Goal: Book appointment/travel/reservation

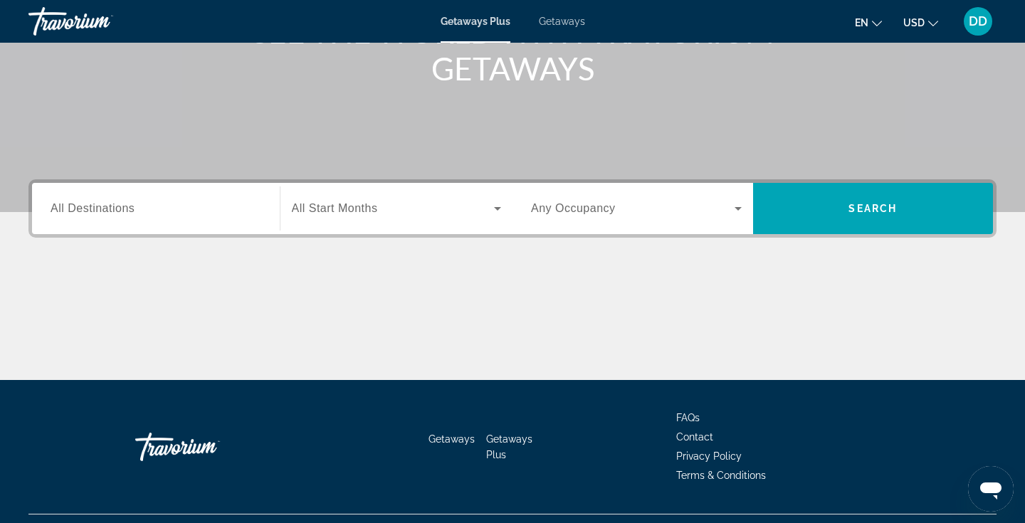
scroll to position [216, 0]
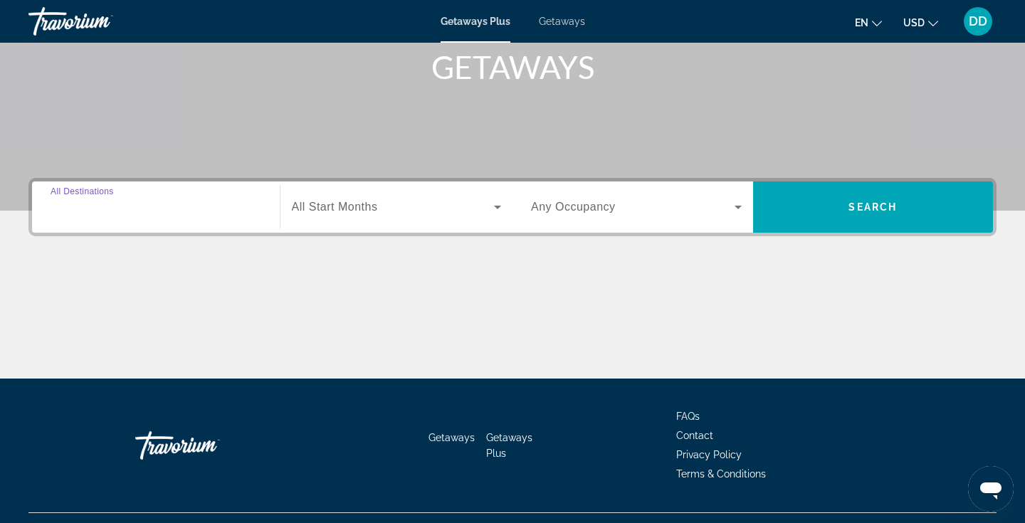
click at [166, 206] on input "Destination All Destinations" at bounding box center [156, 207] width 211 height 17
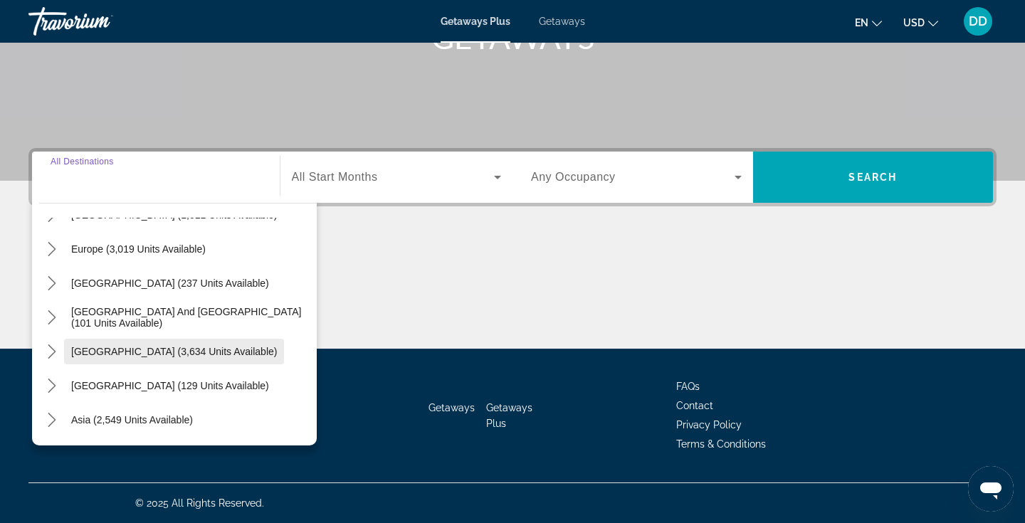
scroll to position [158, 0]
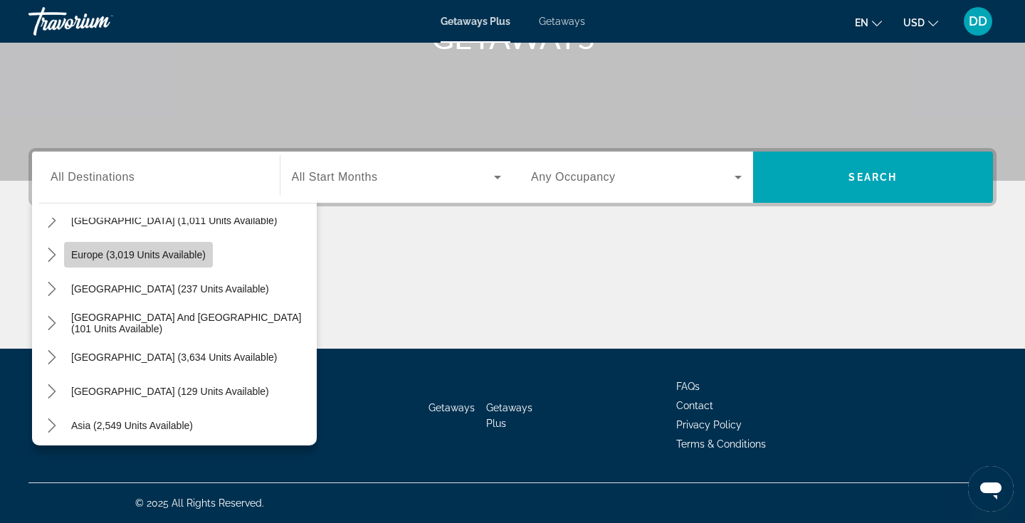
click at [145, 258] on span "Europe (3,019 units available)" at bounding box center [138, 254] width 134 height 11
type input "**********"
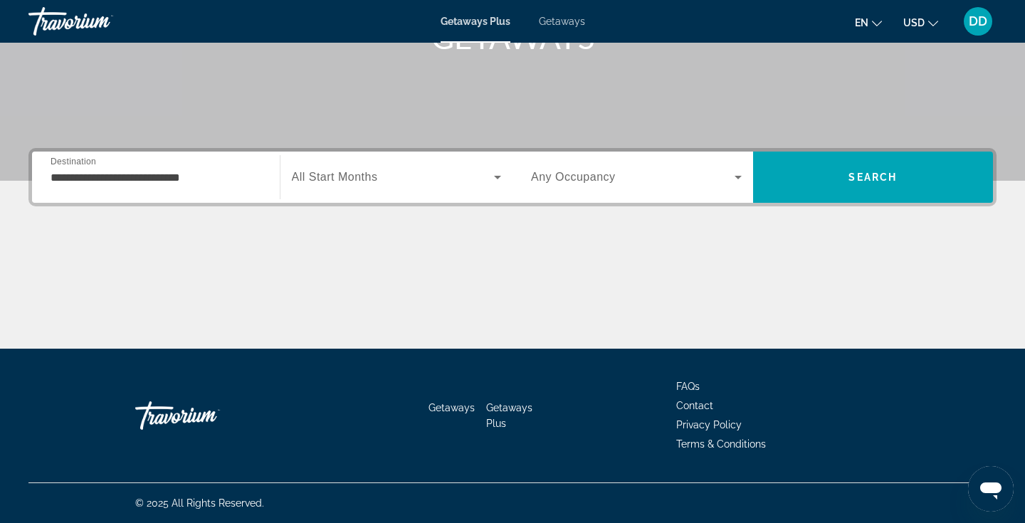
click at [374, 179] on span "All Start Months" at bounding box center [335, 177] width 86 height 12
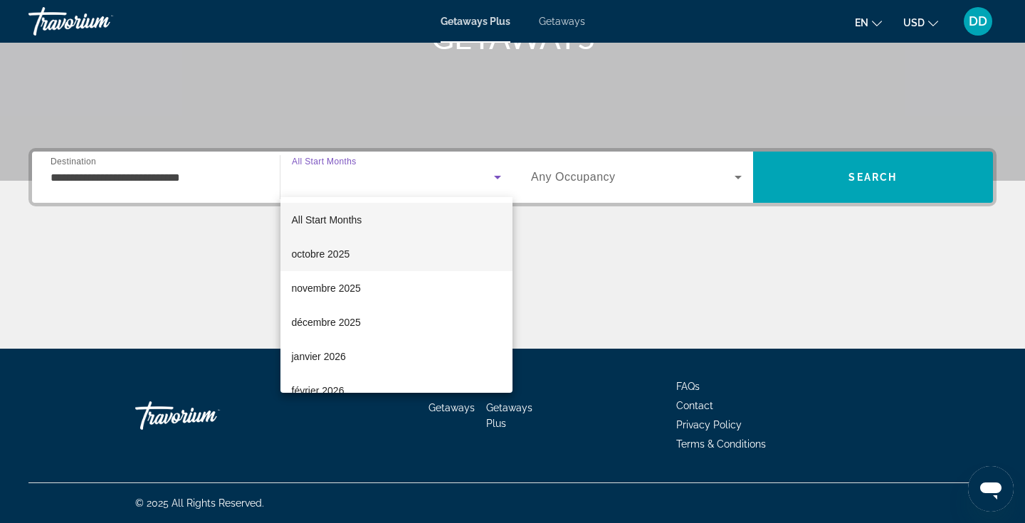
click at [330, 257] on span "octobre 2025" at bounding box center [321, 253] width 58 height 17
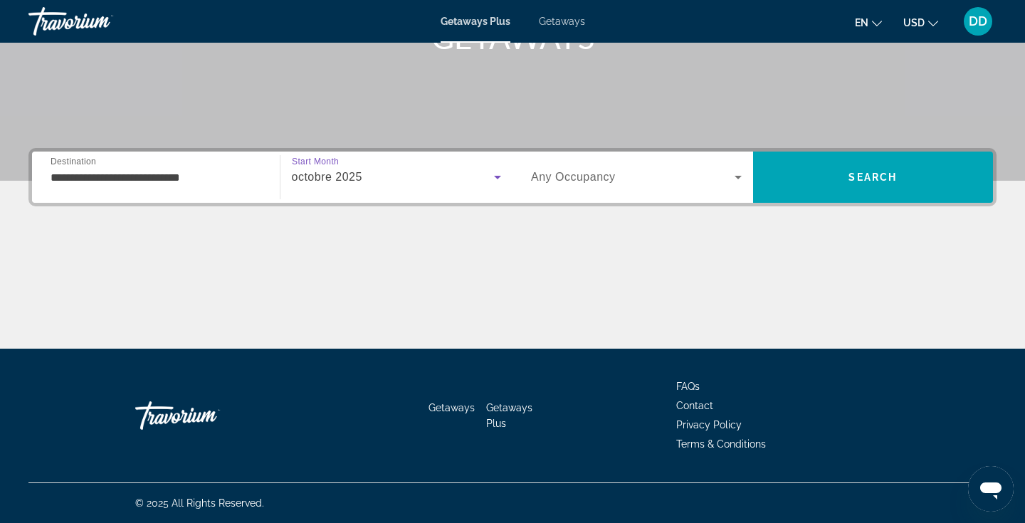
click at [612, 174] on span "Any Occupancy" at bounding box center [573, 177] width 85 height 12
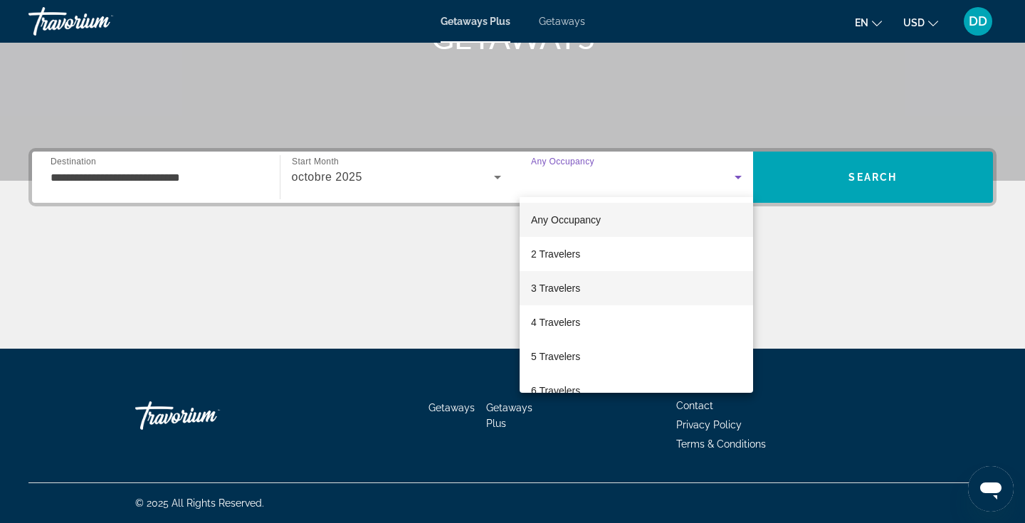
click at [575, 287] on span "3 Travelers" at bounding box center [555, 288] width 49 height 17
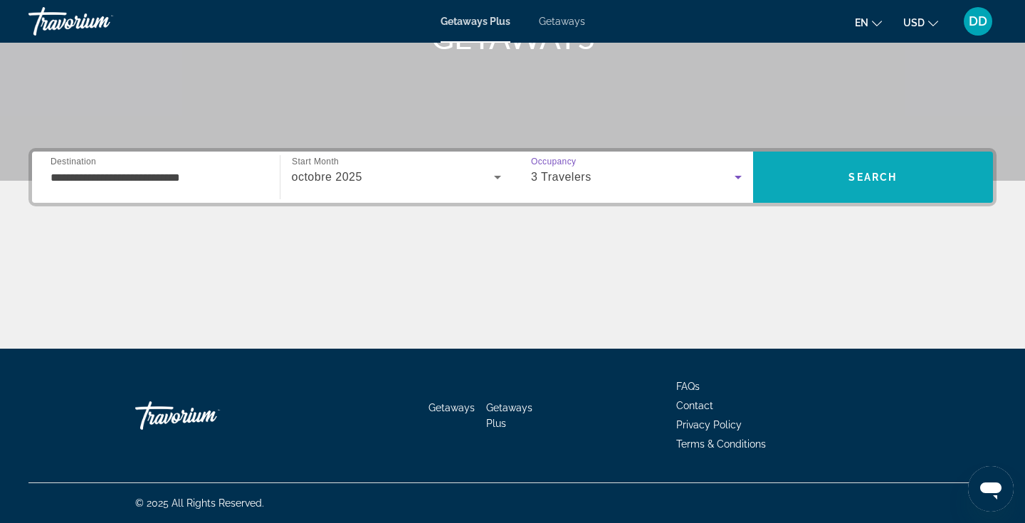
click at [872, 174] on span "Search" at bounding box center [872, 176] width 48 height 11
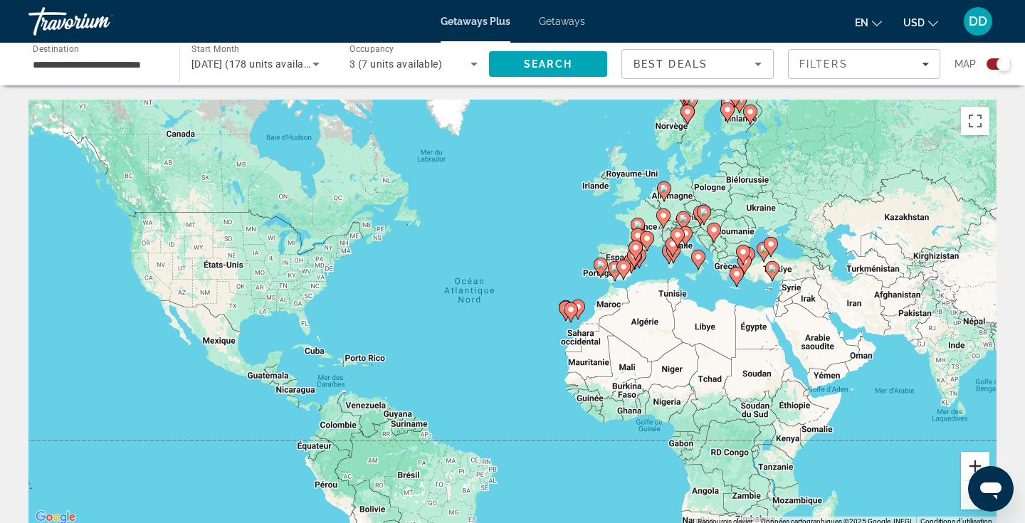
click at [972, 463] on button "Zoom avant" at bounding box center [975, 466] width 28 height 28
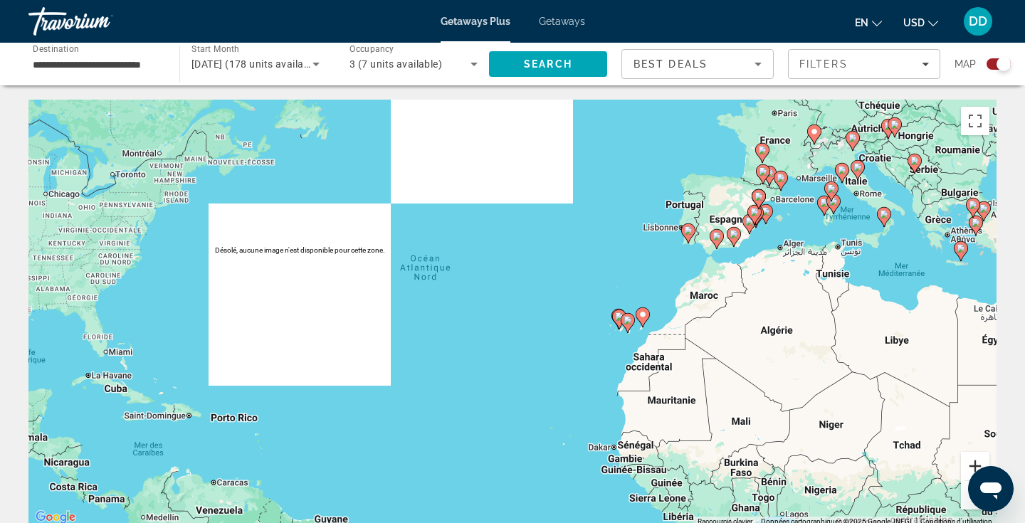
click at [972, 463] on button "Zoom avant" at bounding box center [975, 466] width 28 height 28
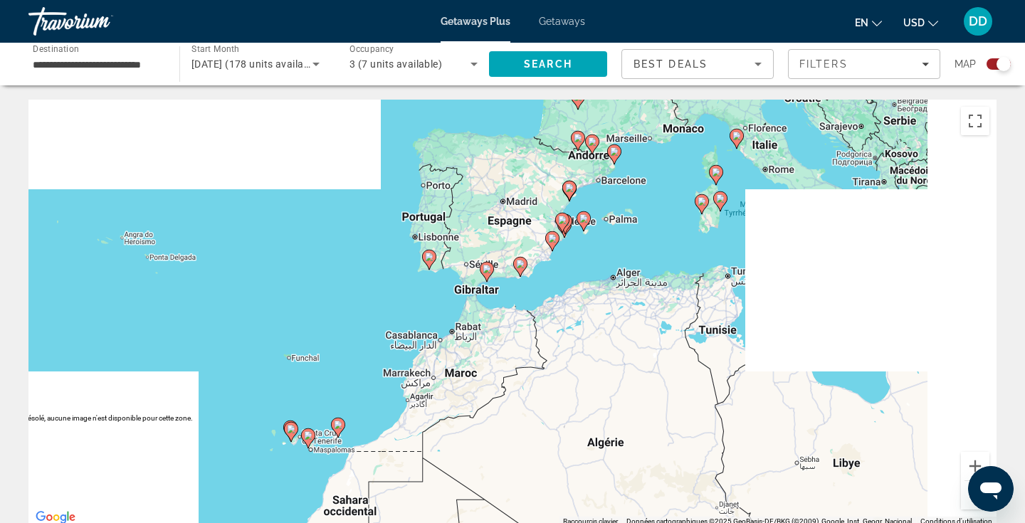
drag, startPoint x: 759, startPoint y: 282, endPoint x: 321, endPoint y: 376, distance: 448.3
click at [321, 376] on div "Pour activer le glissement avec le clavier, appuyez sur Alt+Entrée. Une fois ce…" at bounding box center [512, 313] width 968 height 427
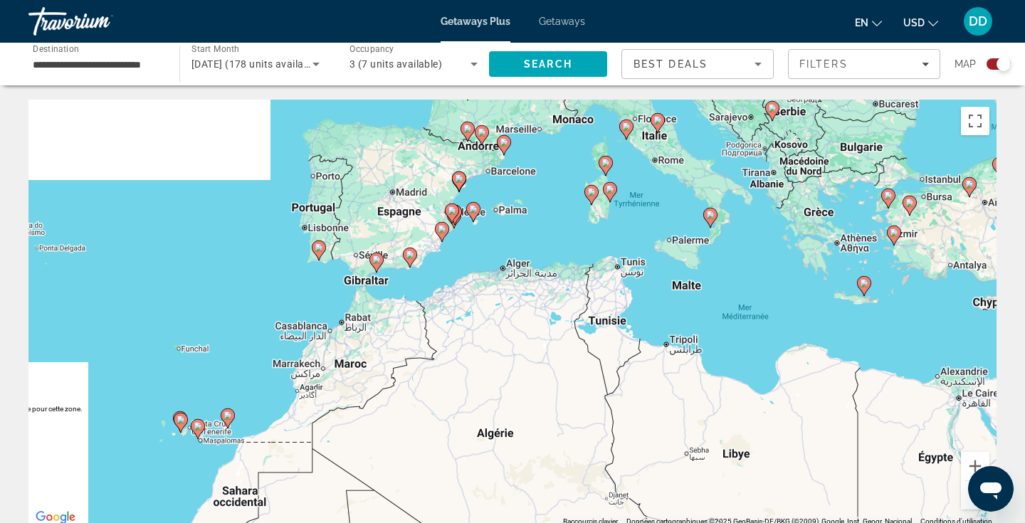
drag, startPoint x: 665, startPoint y: 250, endPoint x: 553, endPoint y: 243, distance: 111.9
click at [553, 243] on div "Pour activer le glissement avec le clavier, appuyez sur Alt+Entrée. Une fois ce…" at bounding box center [512, 313] width 968 height 427
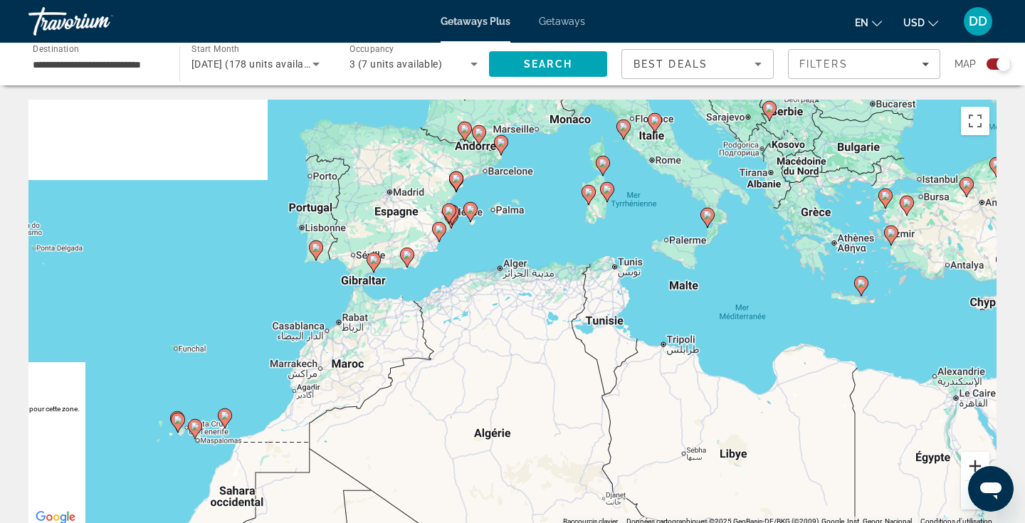
click at [972, 460] on button "Zoom avant" at bounding box center [975, 466] width 28 height 28
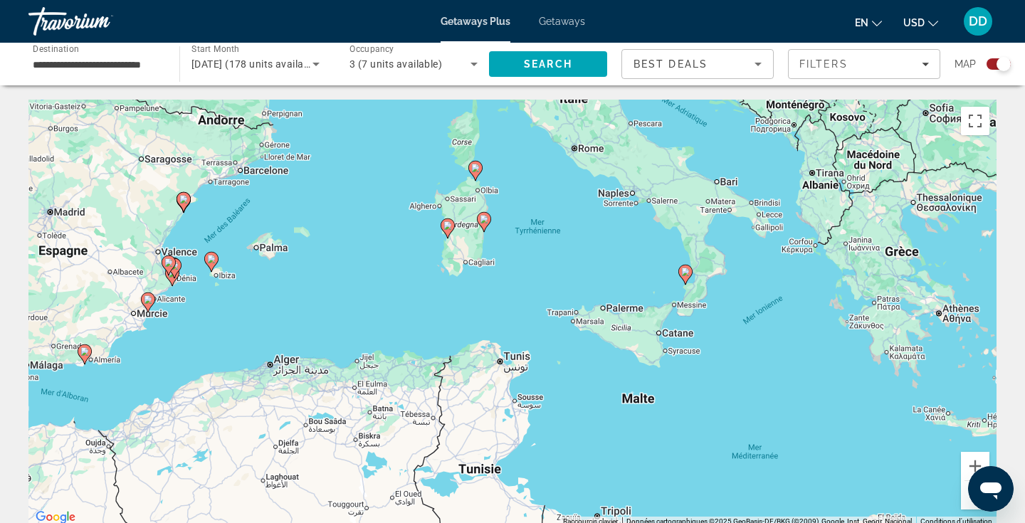
drag, startPoint x: 697, startPoint y: 198, endPoint x: 480, endPoint y: 338, distance: 259.0
click at [480, 338] on div "Pour activer le glissement avec le clavier, appuyez sur Alt+Entrée. Une fois ce…" at bounding box center [512, 313] width 968 height 427
click at [972, 466] on button "Zoom avant" at bounding box center [975, 466] width 28 height 28
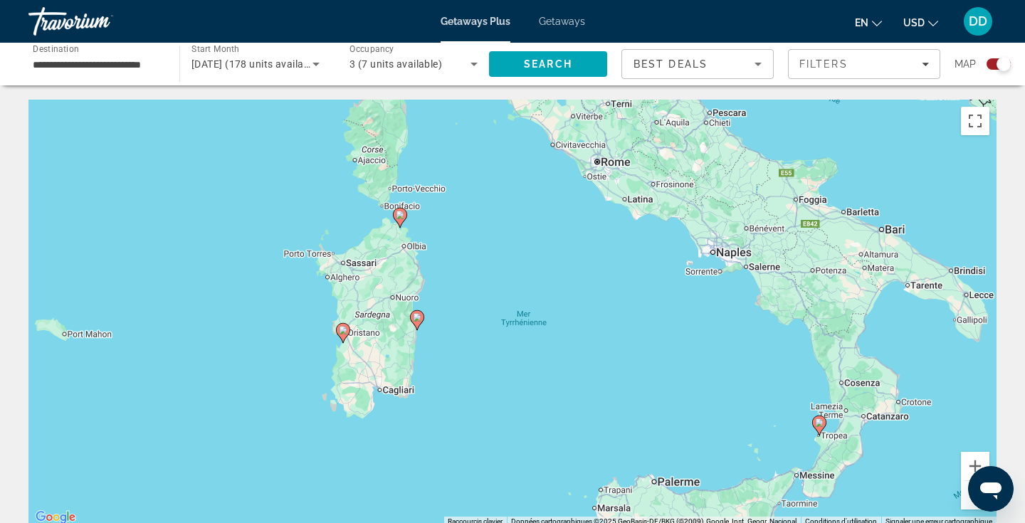
drag, startPoint x: 429, startPoint y: 250, endPoint x: 390, endPoint y: 432, distance: 185.6
click at [390, 432] on div "Pour activer le glissement avec le clavier, appuyez sur Alt+Entrée. Une fois ce…" at bounding box center [512, 313] width 968 height 427
click at [418, 317] on image "Main content" at bounding box center [417, 317] width 9 height 9
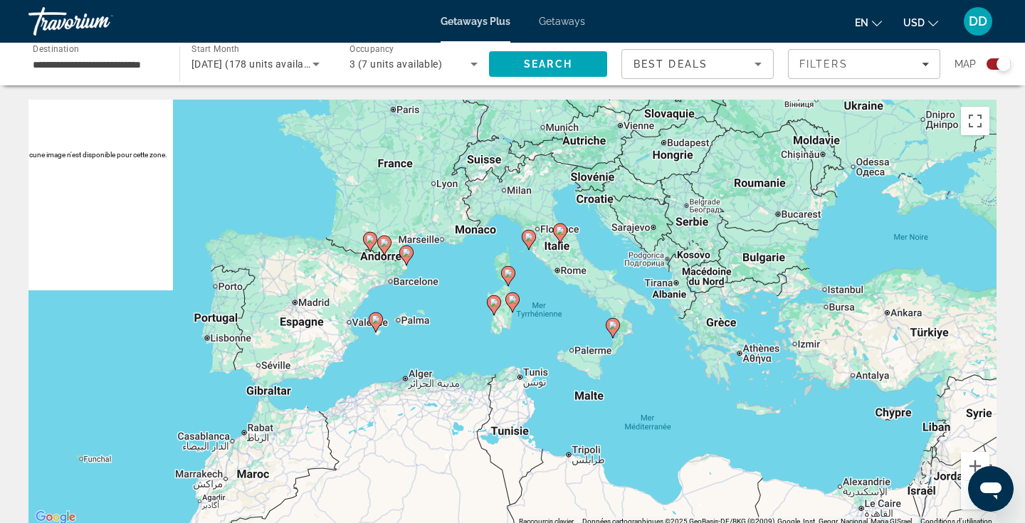
click at [513, 300] on image "Main content" at bounding box center [512, 299] width 9 height 9
type input "**********"
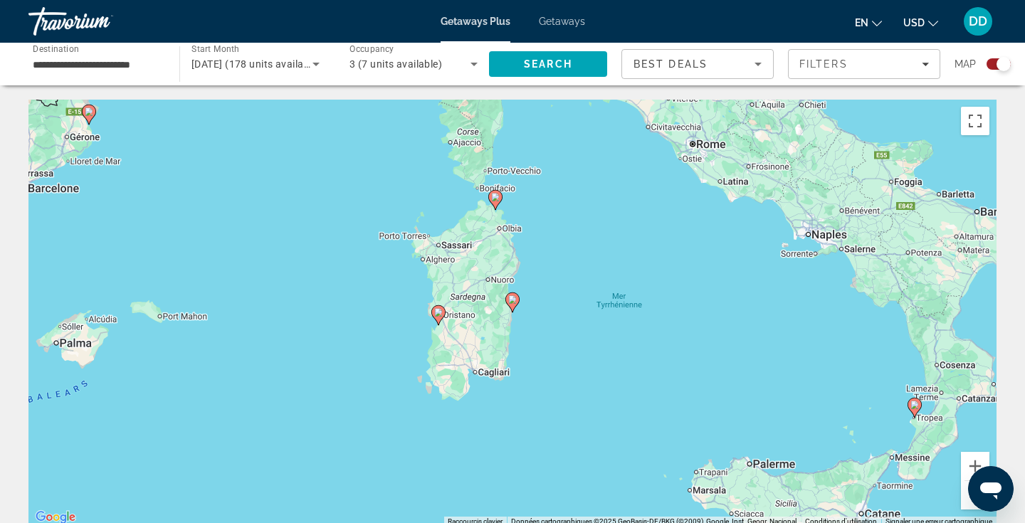
click at [513, 300] on image "Main content" at bounding box center [512, 299] width 9 height 9
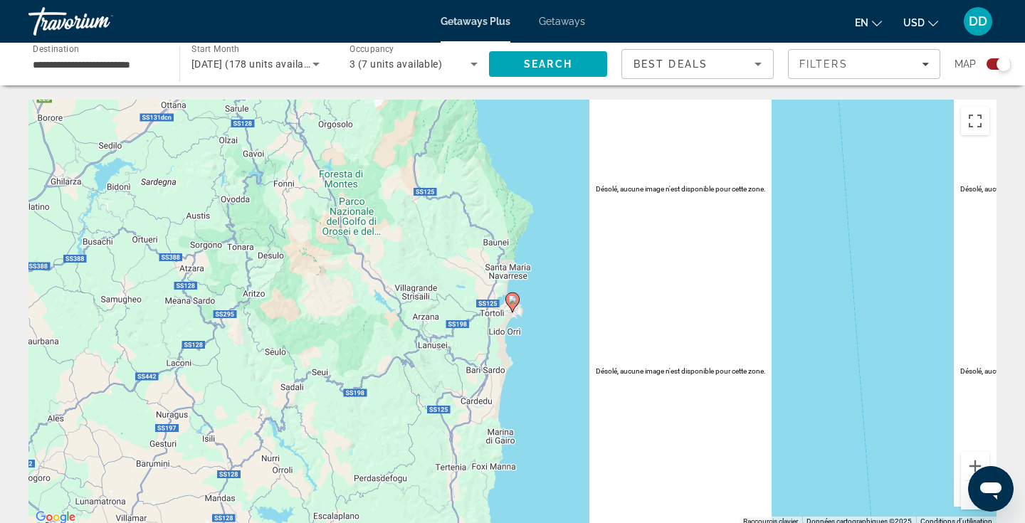
click at [513, 300] on image "Main content" at bounding box center [512, 299] width 9 height 9
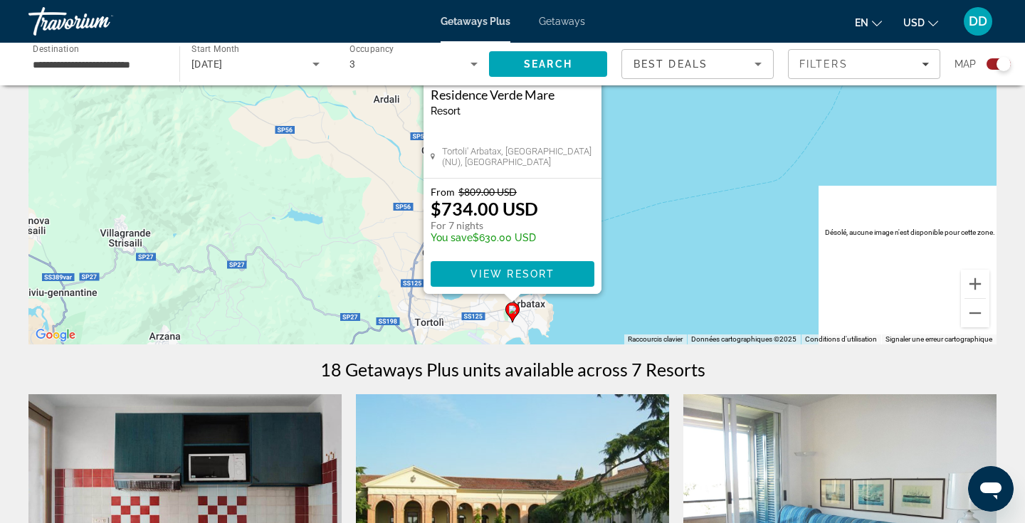
scroll to position [184, 0]
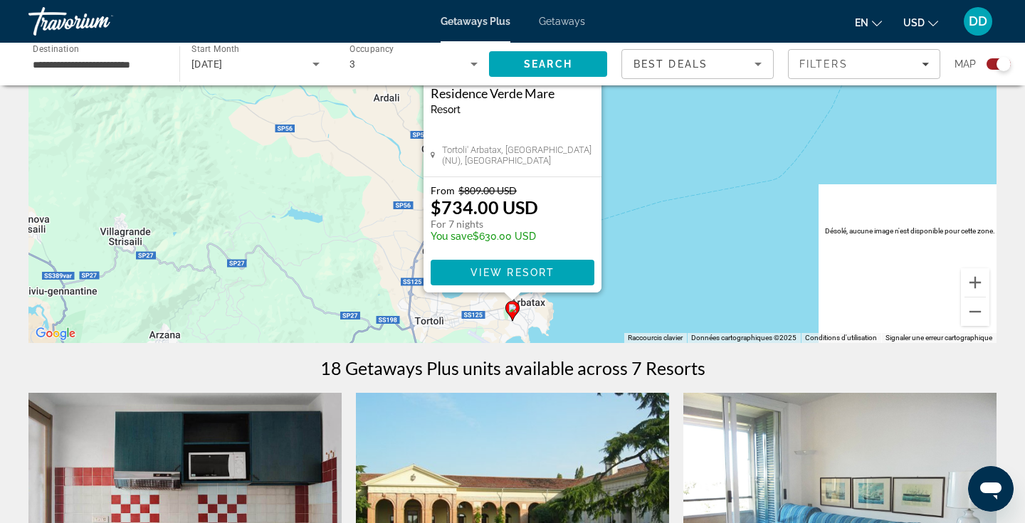
click at [285, 263] on div "Pour activer le glissement avec le clavier, appuyez sur Alt+Entrée. Une fois ce…" at bounding box center [512, 129] width 968 height 427
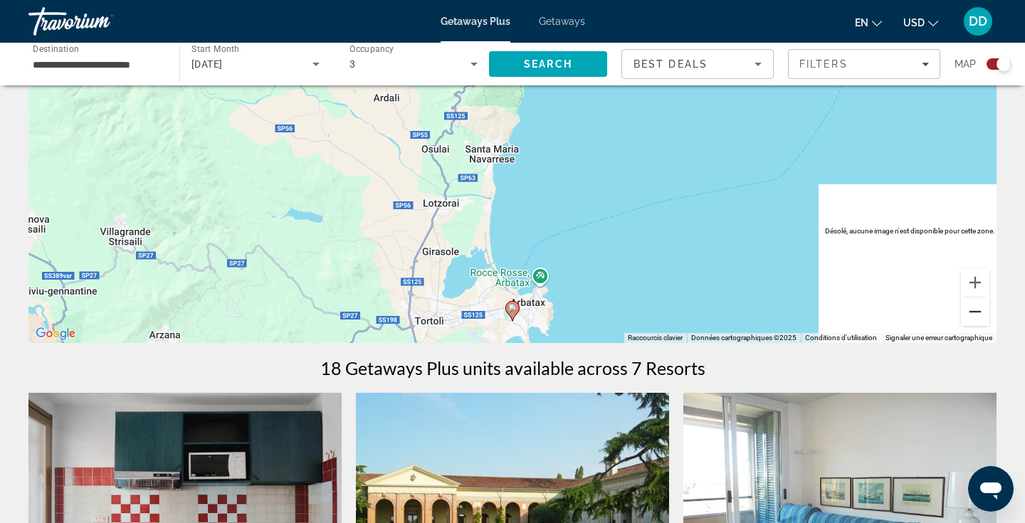
click at [971, 307] on button "Zoom arrière" at bounding box center [975, 311] width 28 height 28
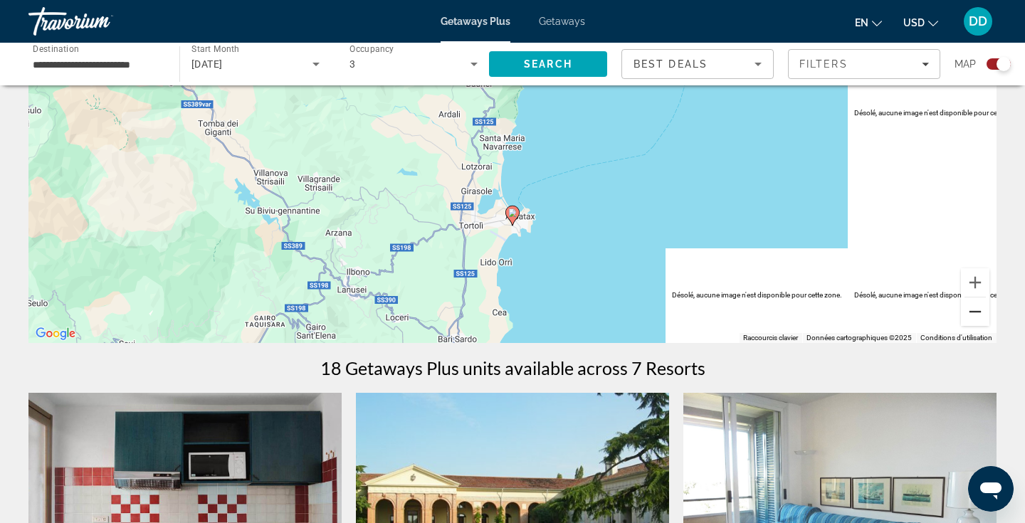
click at [971, 308] on button "Zoom arrière" at bounding box center [975, 311] width 28 height 28
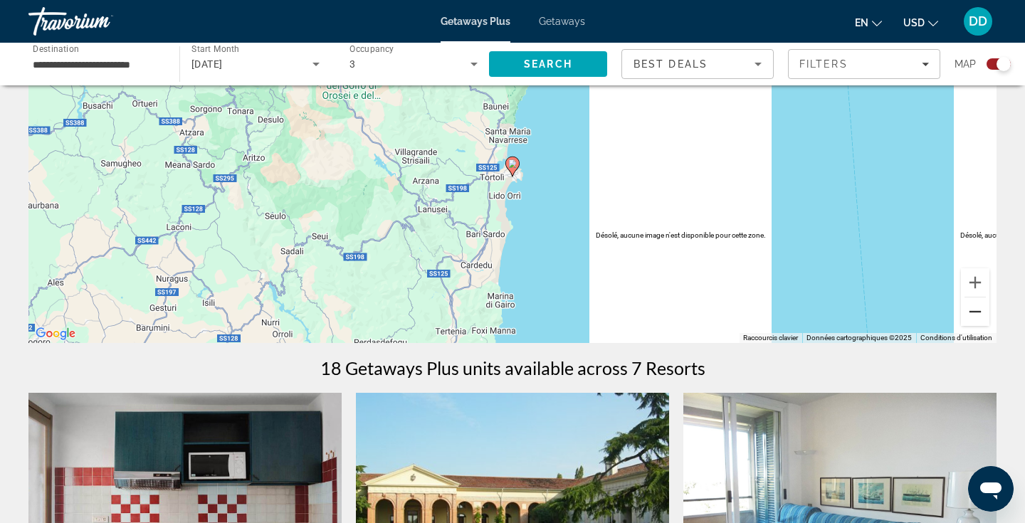
click at [971, 308] on button "Zoom arrière" at bounding box center [975, 311] width 28 height 28
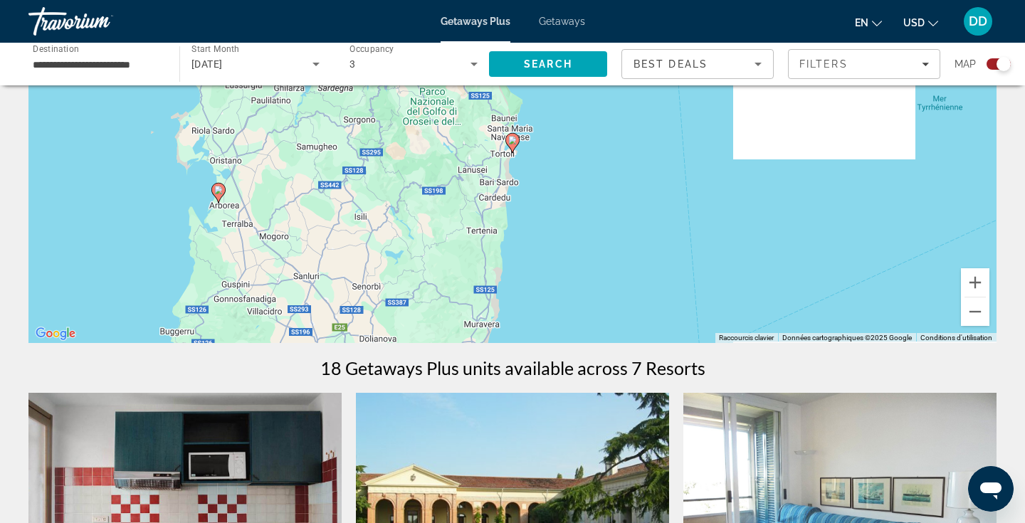
click at [218, 191] on image "Main content" at bounding box center [218, 190] width 9 height 9
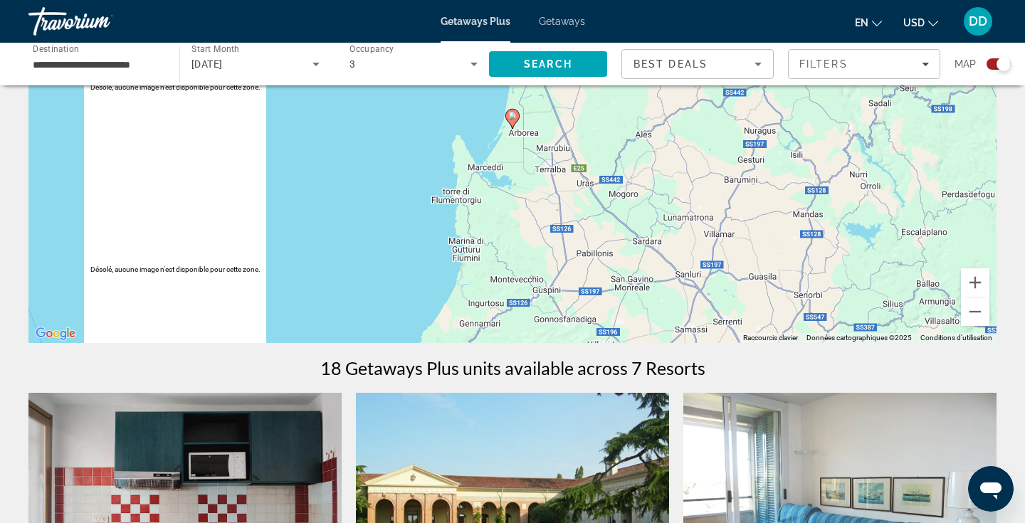
click at [512, 117] on image "Main content" at bounding box center [512, 116] width 9 height 9
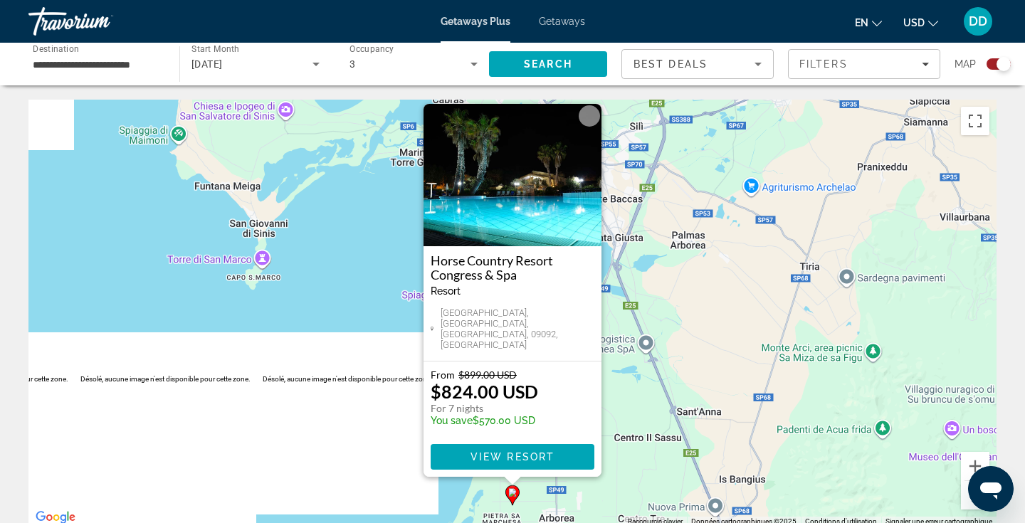
scroll to position [0, 0]
click at [714, 60] on div "Best Deals" at bounding box center [693, 64] width 121 height 17
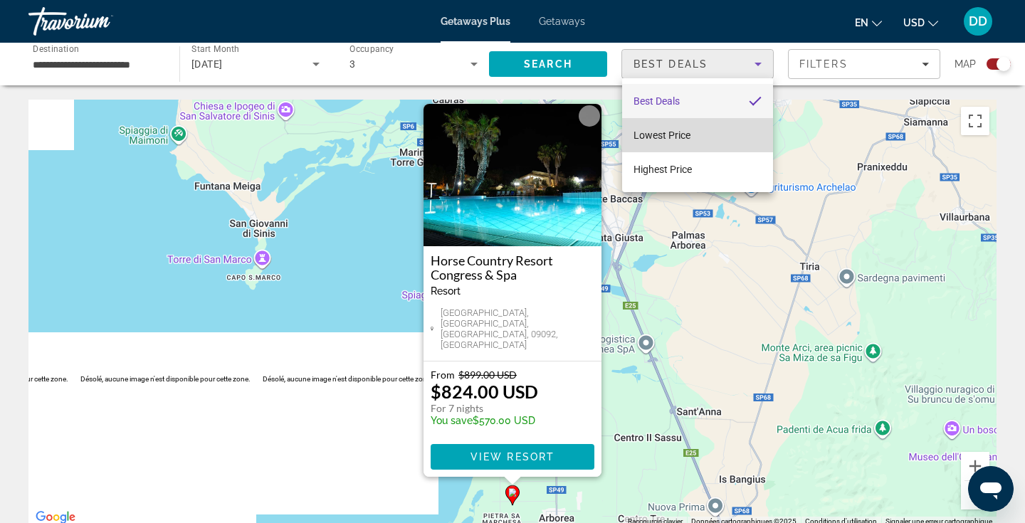
click at [707, 136] on mat-option "Lowest Price" at bounding box center [697, 135] width 151 height 34
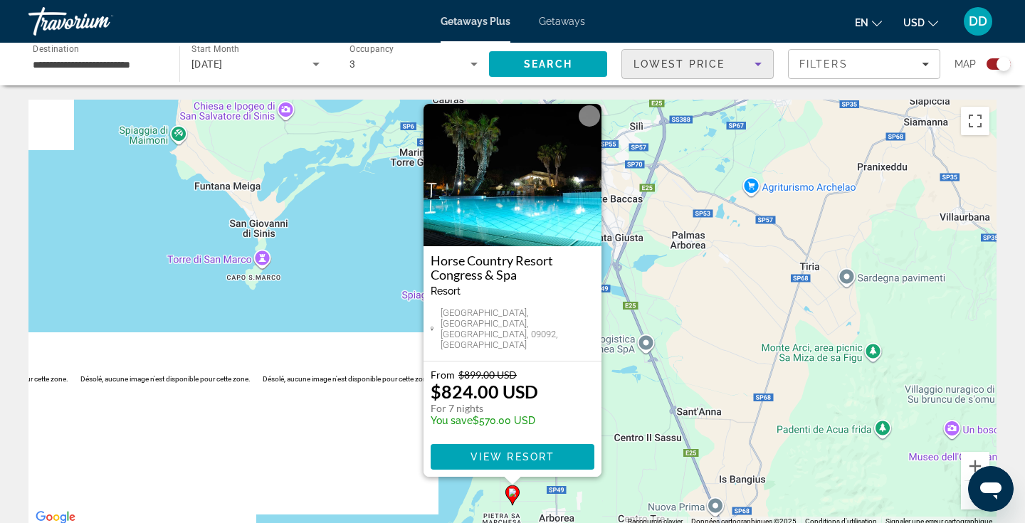
click at [263, 60] on div "[DATE]" at bounding box center [251, 64] width 121 height 17
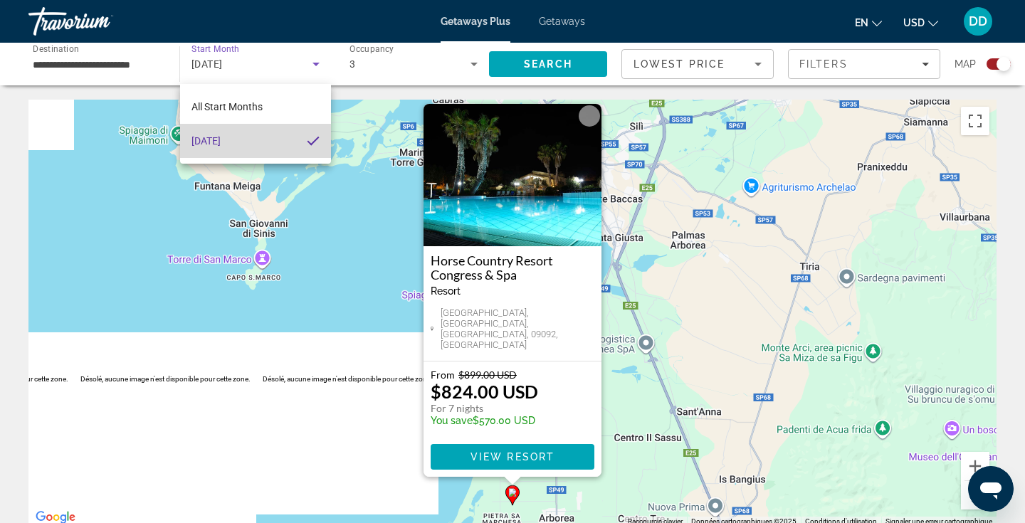
click at [305, 145] on mat-option "[DATE]" at bounding box center [255, 141] width 151 height 34
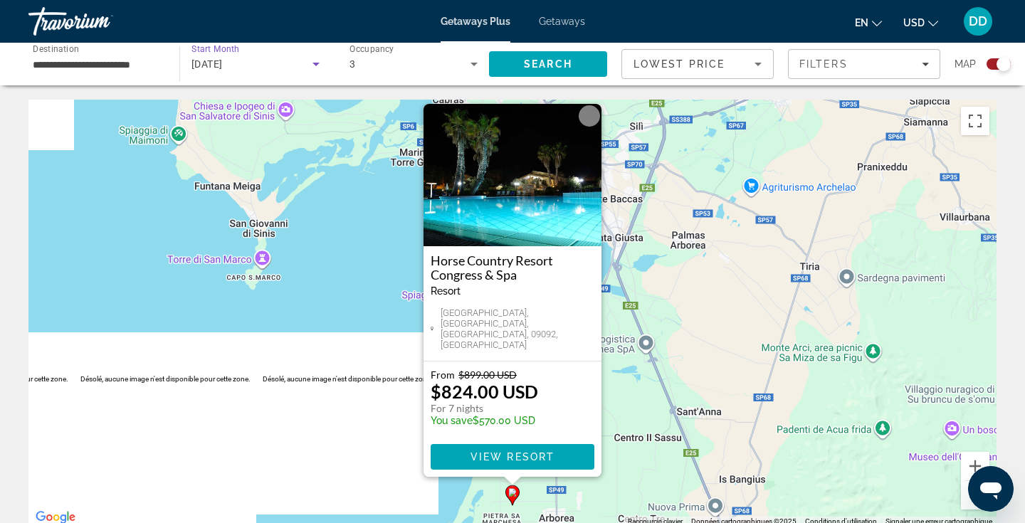
click at [259, 57] on div "[DATE]" at bounding box center [251, 64] width 121 height 17
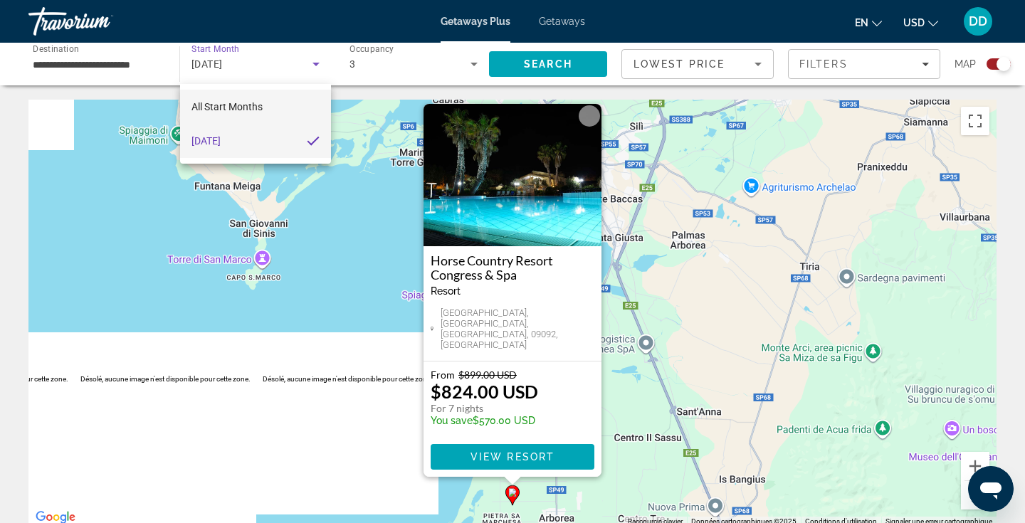
click at [247, 110] on span "All Start Months" at bounding box center [226, 106] width 71 height 11
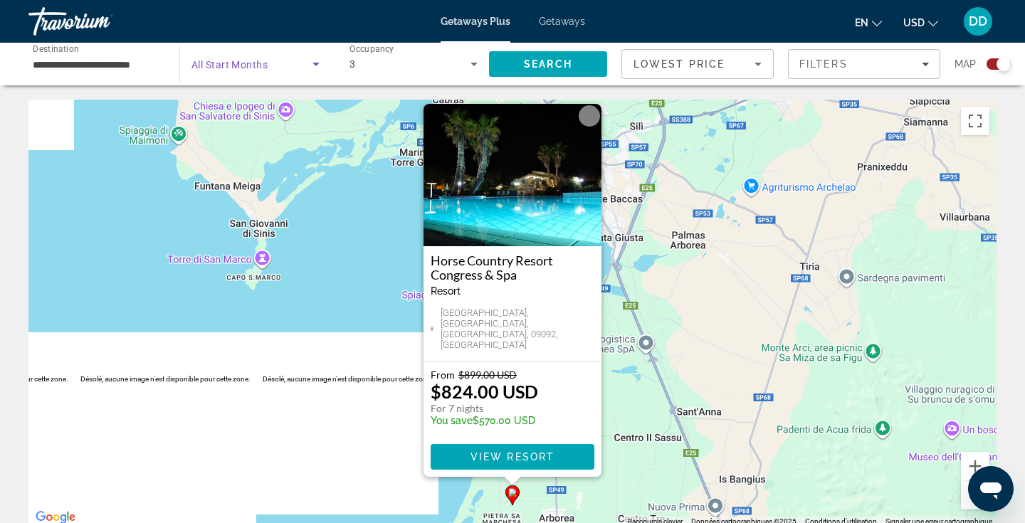
click at [285, 68] on span "Search widget" at bounding box center [251, 64] width 121 height 17
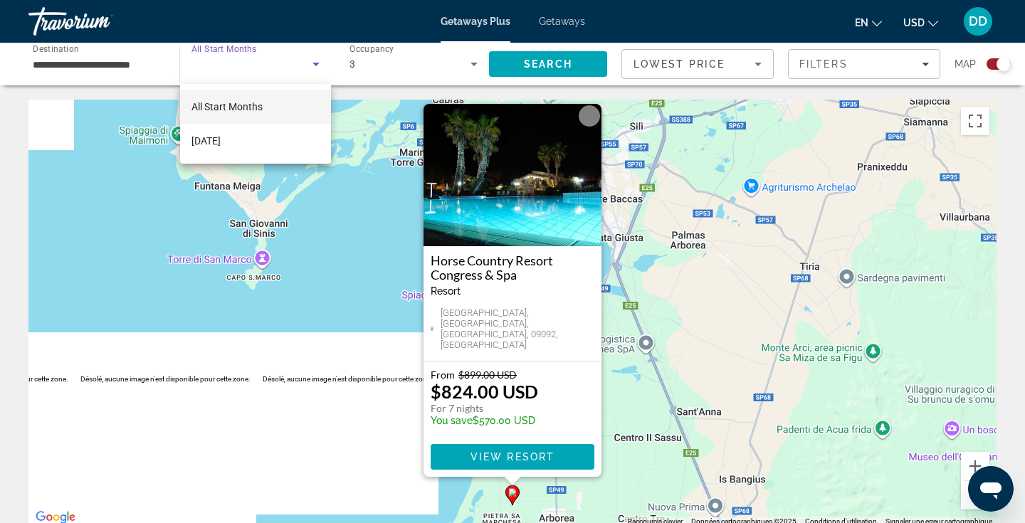
click at [285, 68] on div at bounding box center [512, 261] width 1025 height 523
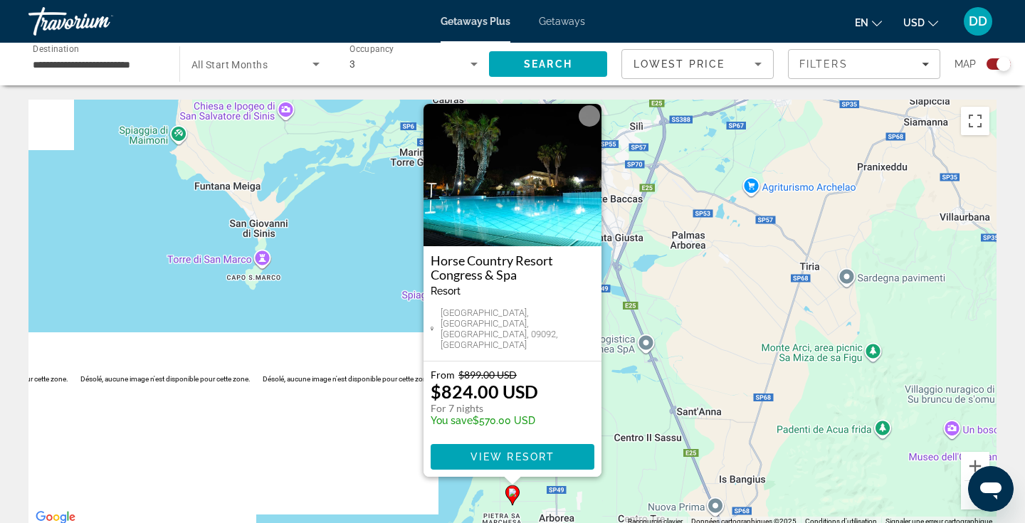
click at [134, 67] on input "**********" at bounding box center [97, 64] width 128 height 17
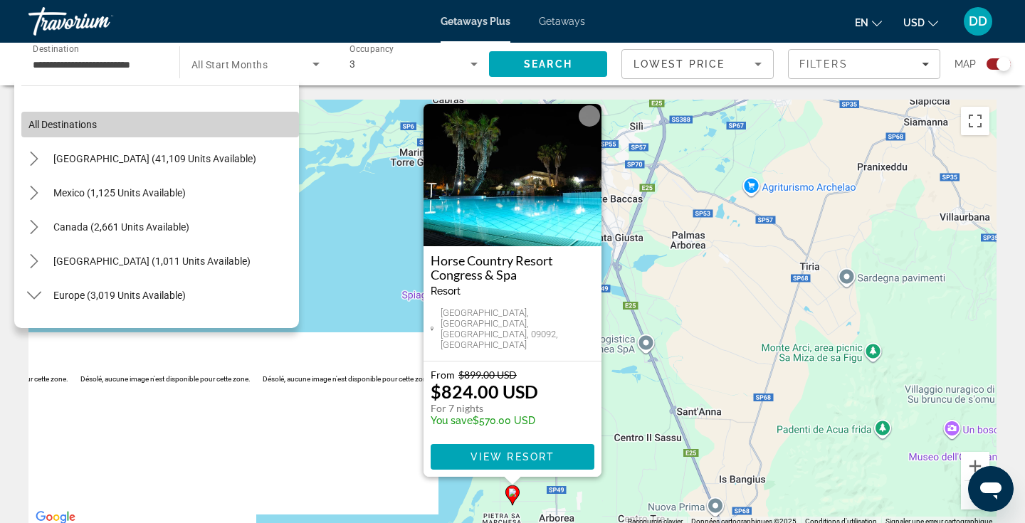
click at [87, 125] on span "All destinations" at bounding box center [62, 124] width 68 height 11
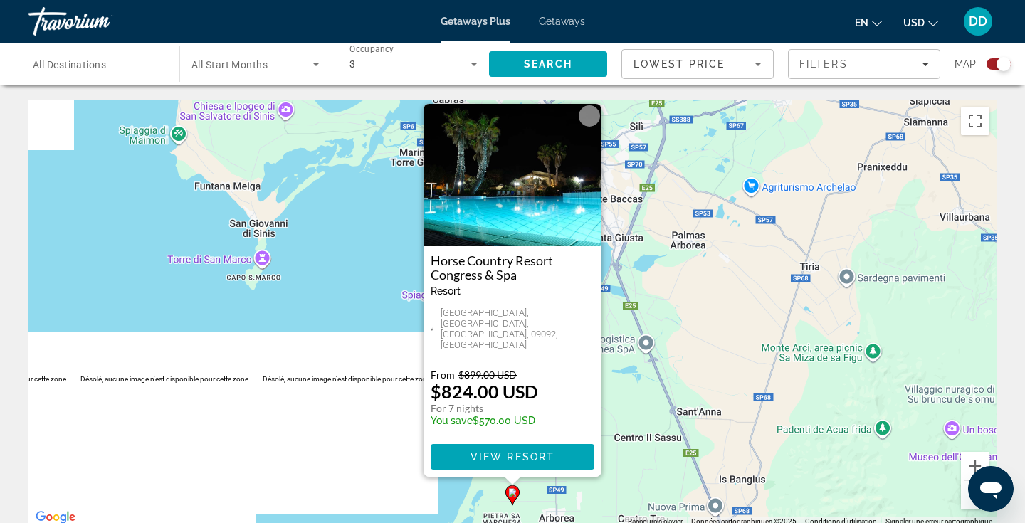
click at [112, 63] on input "Destination All Destinations" at bounding box center [97, 64] width 128 height 17
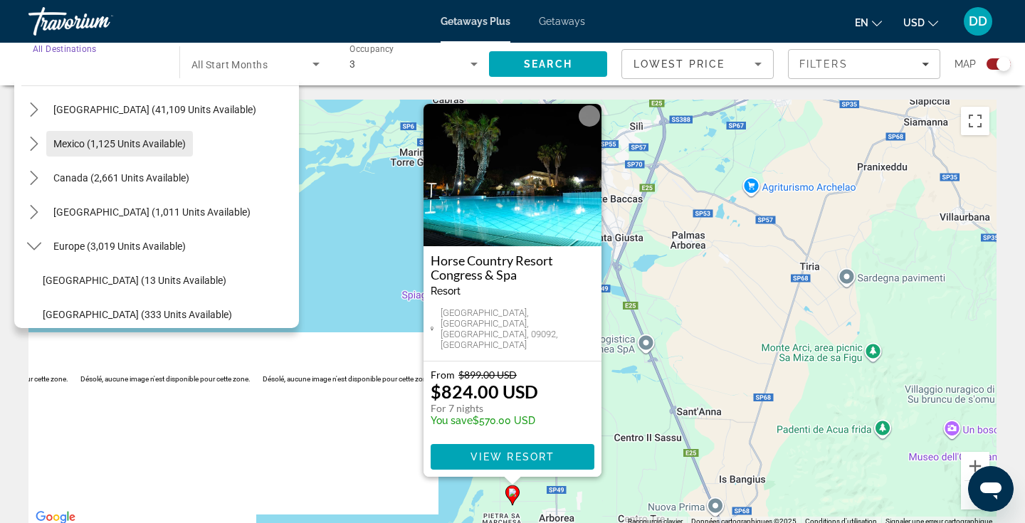
scroll to position [55, 0]
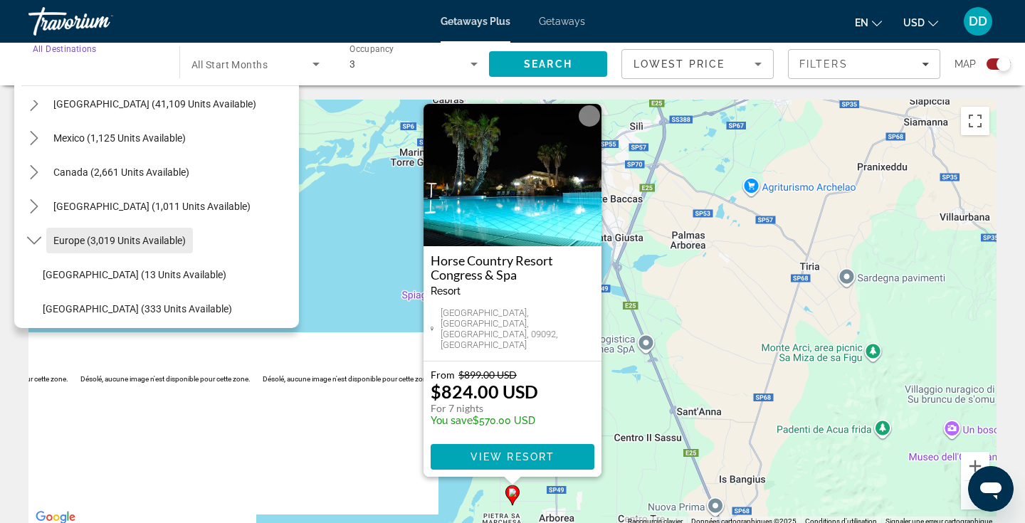
click at [127, 243] on span "Europe (3,019 units available)" at bounding box center [119, 240] width 132 height 11
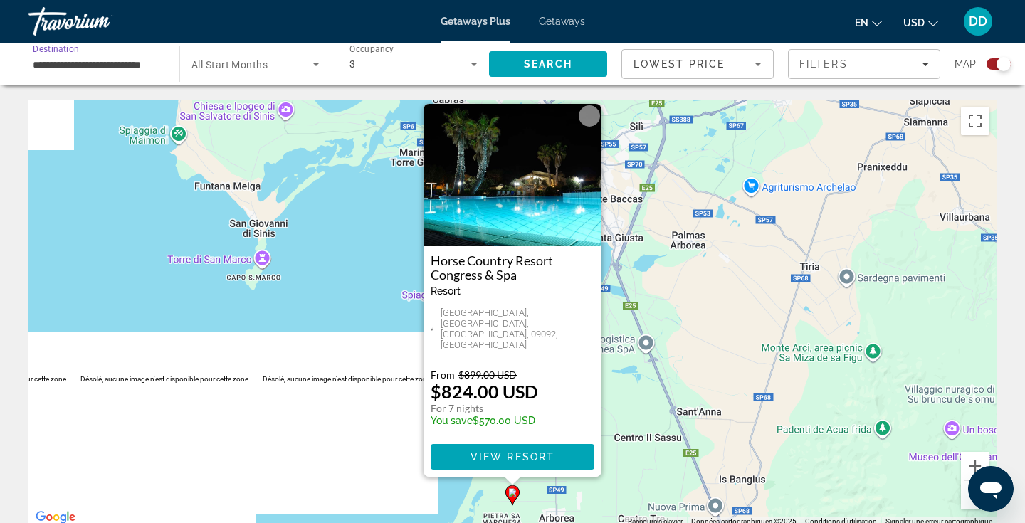
click at [231, 63] on span "All Start Months" at bounding box center [229, 64] width 76 height 11
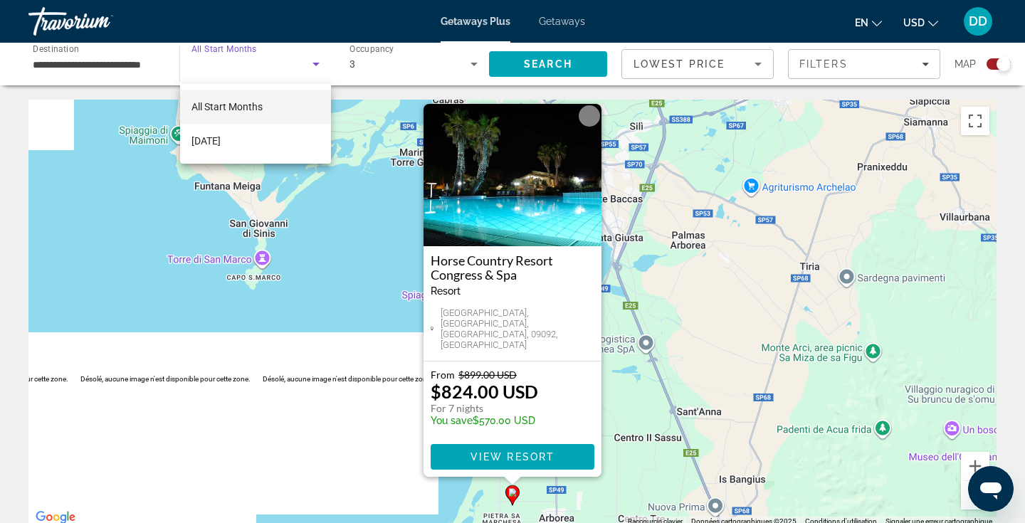
scroll to position [0, 0]
click at [313, 66] on div at bounding box center [512, 261] width 1025 height 523
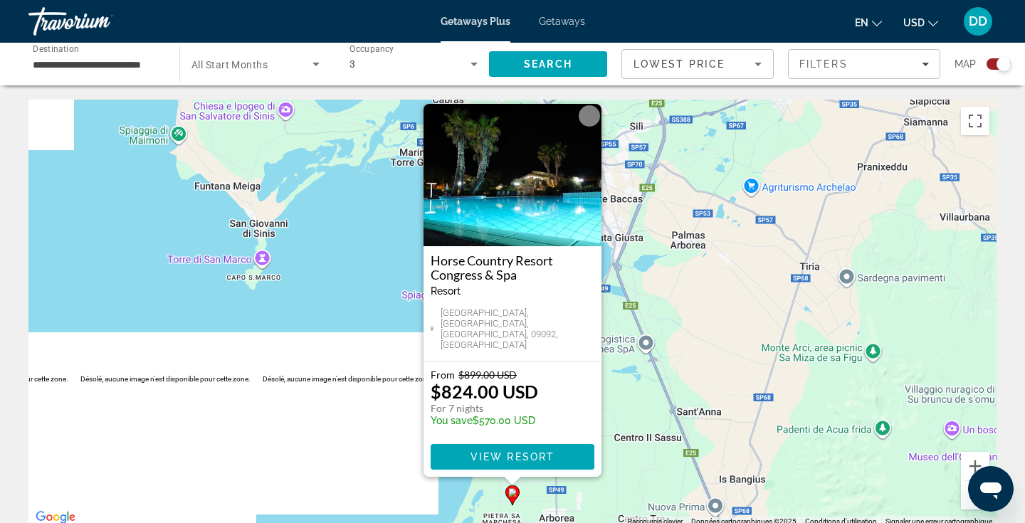
click at [258, 63] on span "All Start Months" at bounding box center [229, 64] width 76 height 11
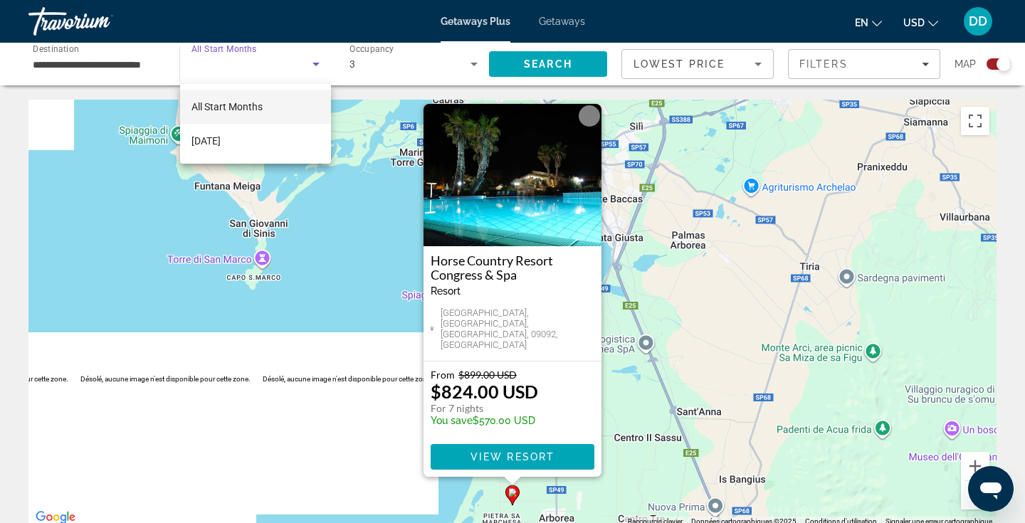
click at [229, 110] on span "All Start Months" at bounding box center [226, 106] width 71 height 11
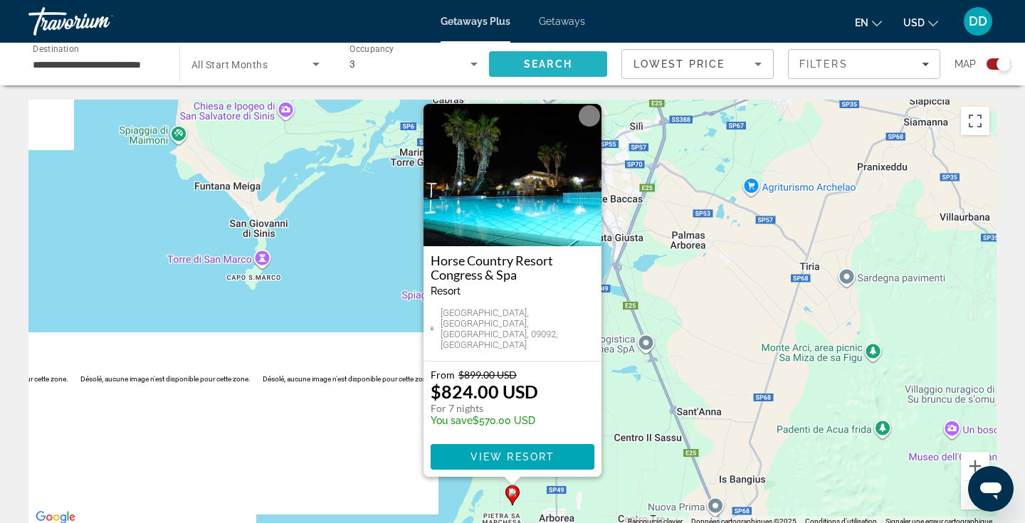
click at [564, 63] on span "Search" at bounding box center [548, 63] width 48 height 11
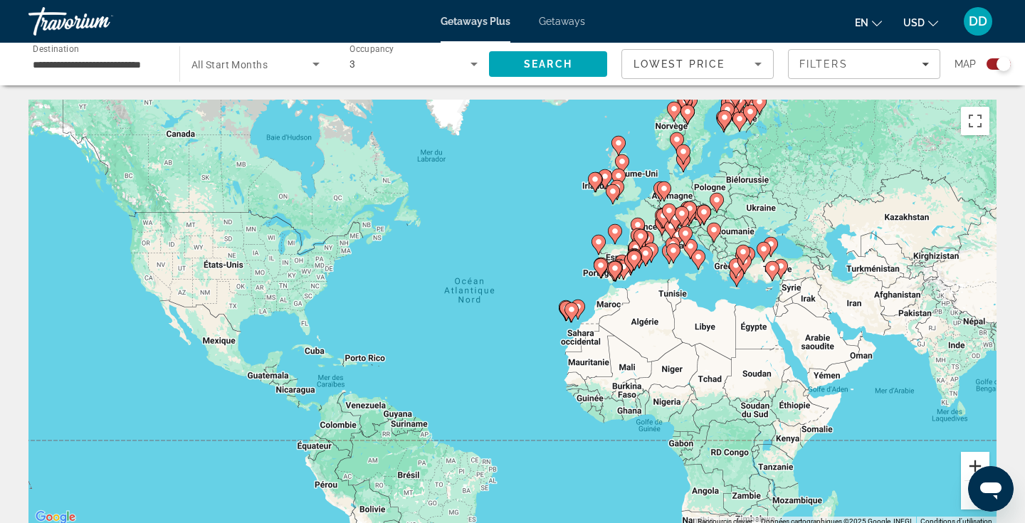
click at [975, 460] on button "Zoom avant" at bounding box center [975, 466] width 28 height 28
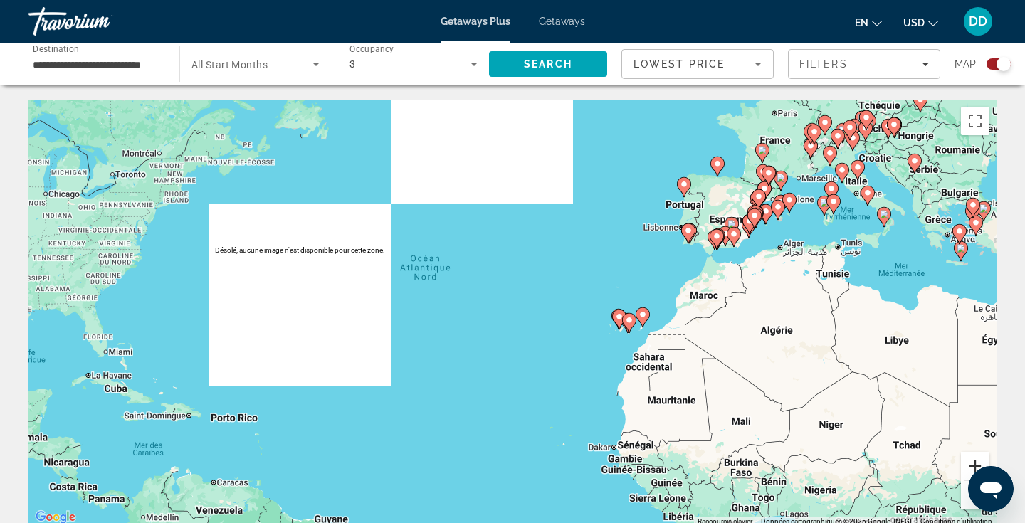
click at [975, 460] on button "Zoom avant" at bounding box center [975, 466] width 28 height 28
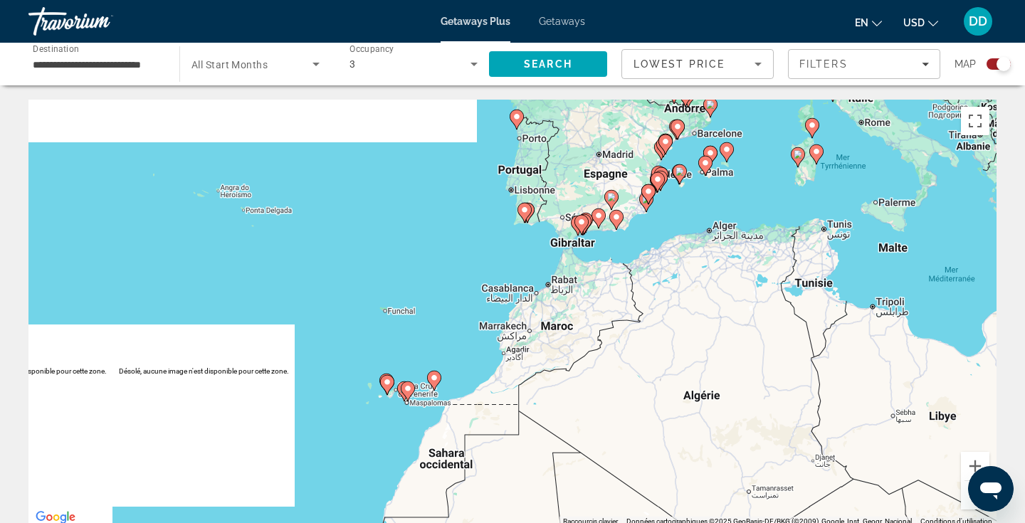
drag, startPoint x: 750, startPoint y: 229, endPoint x: 396, endPoint y: 275, distance: 357.4
click at [396, 275] on div "Pour activer le glissement avec le clavier, appuyez sur Alt+Entrée. Une fois ce…" at bounding box center [512, 313] width 968 height 427
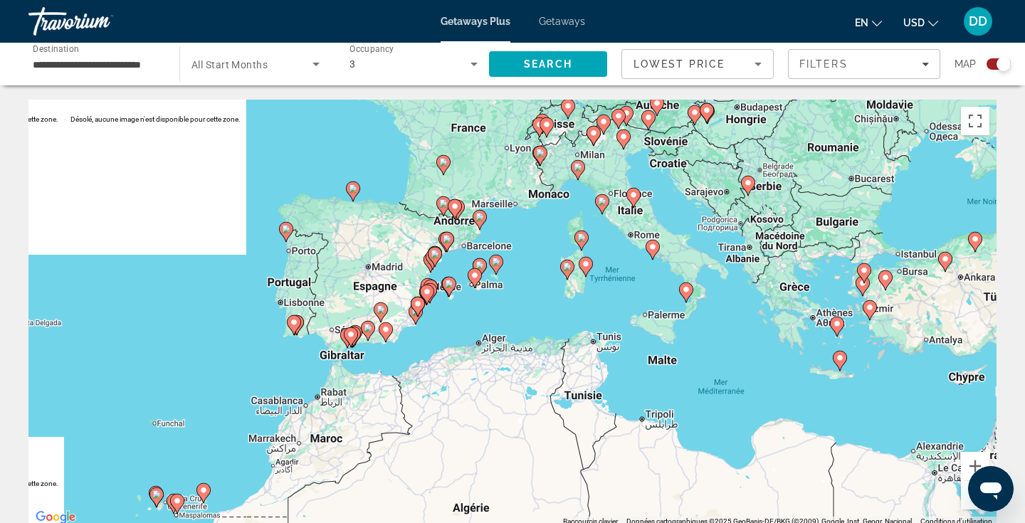
drag, startPoint x: 463, startPoint y: 241, endPoint x: 249, endPoint y: 356, distance: 242.6
click at [249, 356] on div "Pour activer le glissement avec le clavier, appuyez sur Alt+Entrée. Une fois ce…" at bounding box center [512, 313] width 968 height 427
click at [973, 461] on button "Zoom avant" at bounding box center [975, 466] width 28 height 28
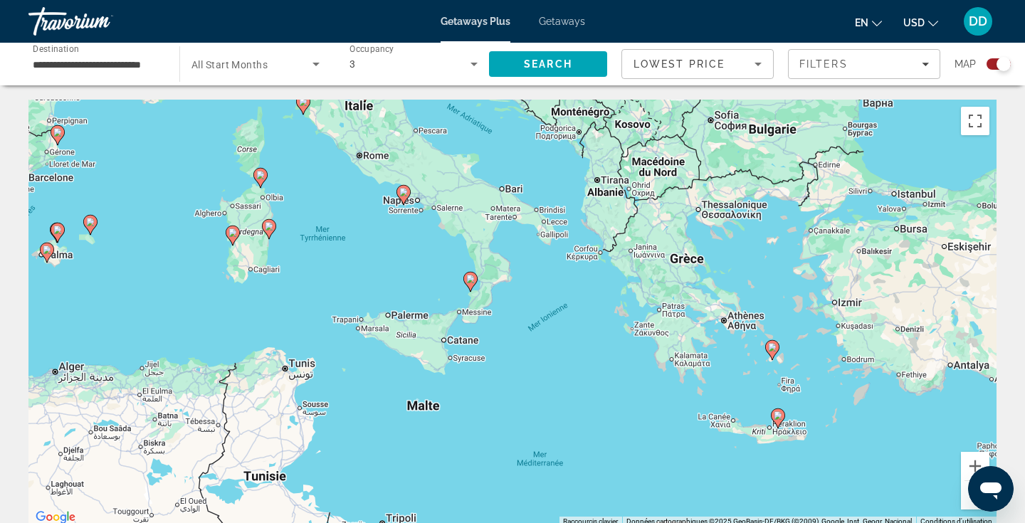
drag, startPoint x: 920, startPoint y: 332, endPoint x: 529, endPoint y: 332, distance: 390.6
click at [529, 332] on div "Pour activer le glissement avec le clavier, appuyez sur Alt+Entrée. Une fois ce…" at bounding box center [512, 313] width 968 height 427
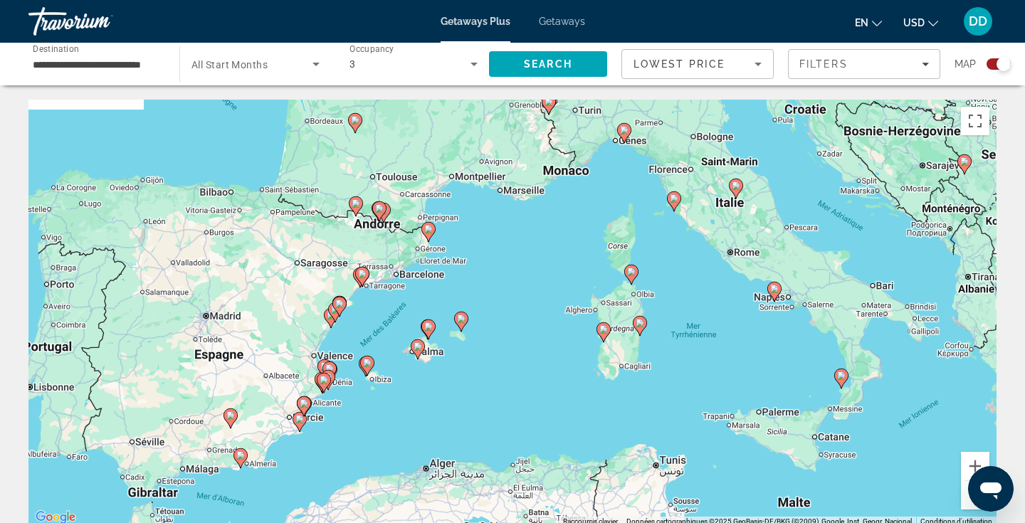
drag, startPoint x: 360, startPoint y: 261, endPoint x: 733, endPoint y: 358, distance: 385.2
click at [733, 358] on div "Pour activer le glissement avec le clavier, appuyez sur Alt+Entrée. Une fois ce…" at bounding box center [512, 313] width 968 height 427
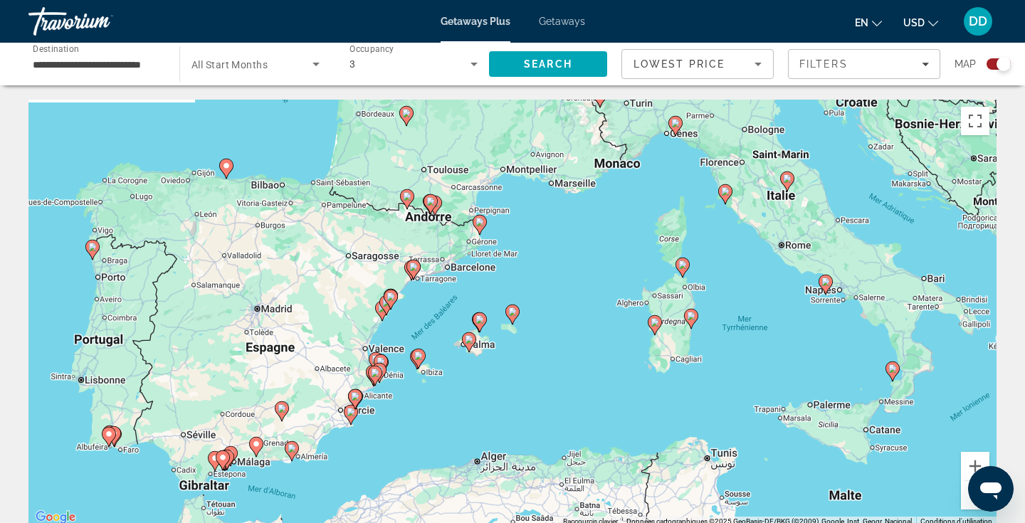
drag, startPoint x: 259, startPoint y: 484, endPoint x: 312, endPoint y: 477, distance: 53.1
click at [312, 477] on div "Pour activer le glissement avec le clavier, appuyez sur Alt+Entrée. Une fois ce…" at bounding box center [512, 313] width 968 height 427
click at [480, 223] on image "Main content" at bounding box center [479, 222] width 9 height 9
type input "**********"
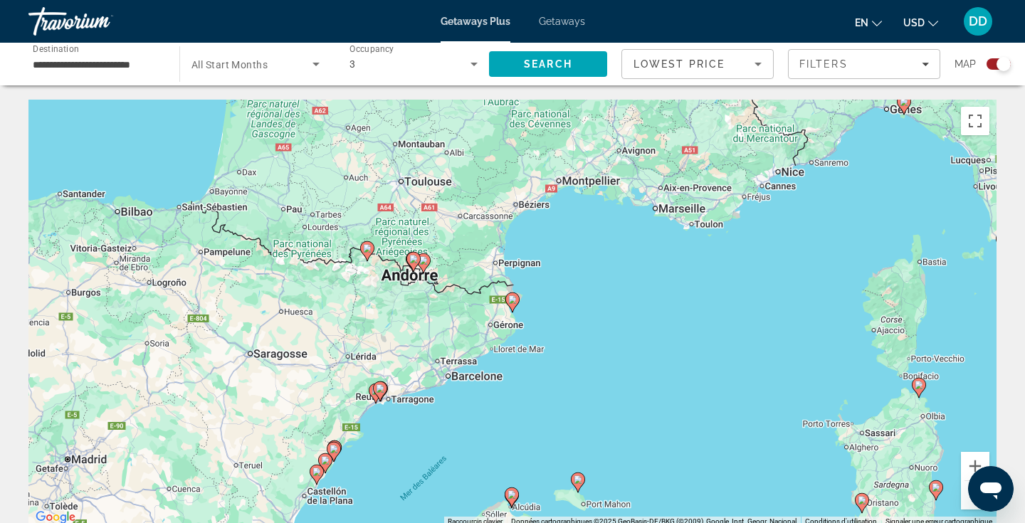
click at [512, 305] on icon "Main content" at bounding box center [512, 302] width 13 height 19
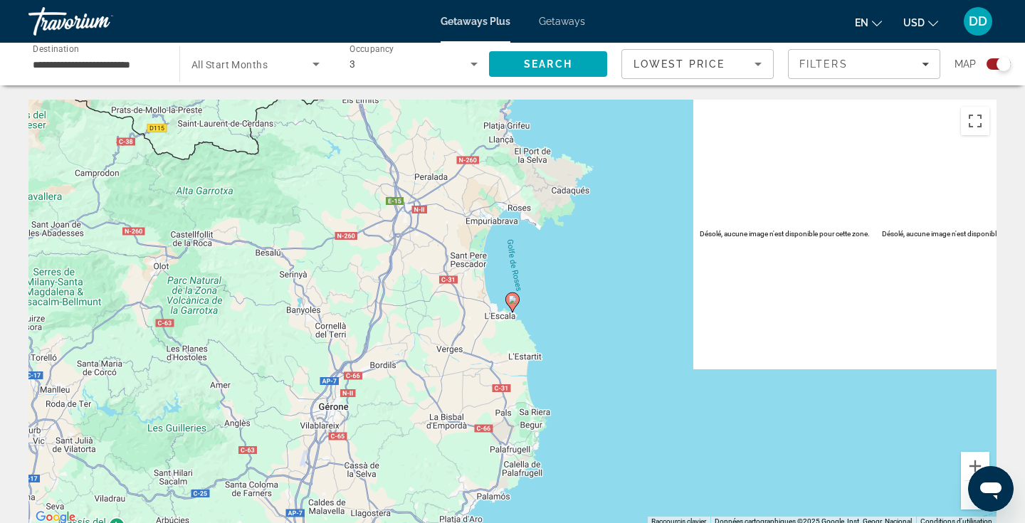
click at [512, 300] on image "Main content" at bounding box center [512, 299] width 9 height 9
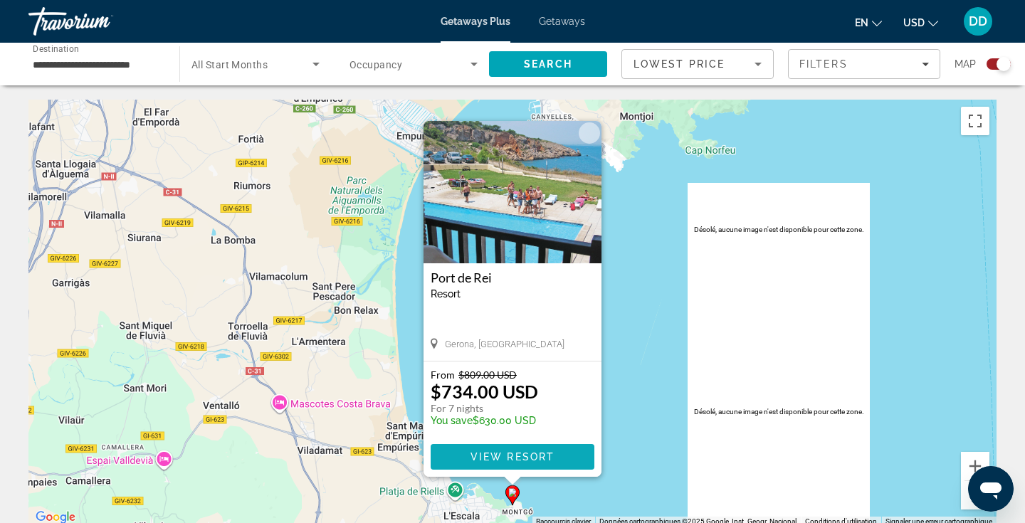
click at [519, 458] on span "View Resort" at bounding box center [512, 456] width 84 height 11
